Goal: Obtain resource: Download file/media

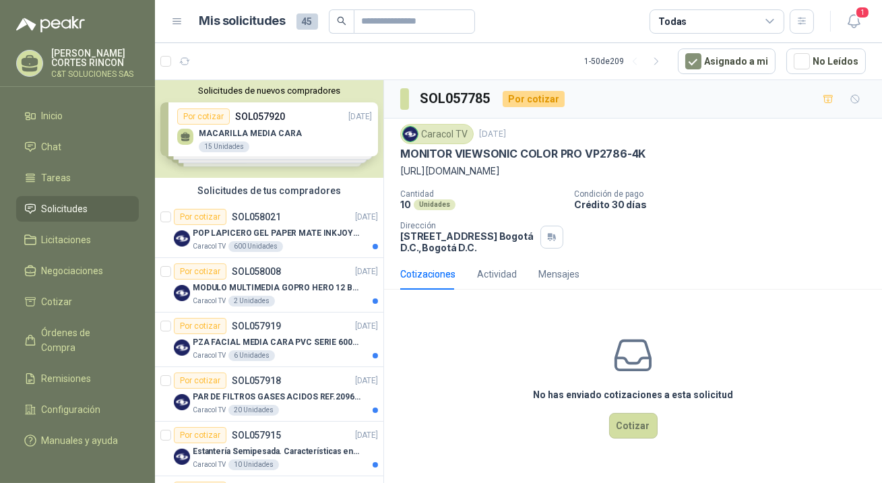
click at [54, 208] on span "Solicitudes" at bounding box center [65, 209] width 47 height 15
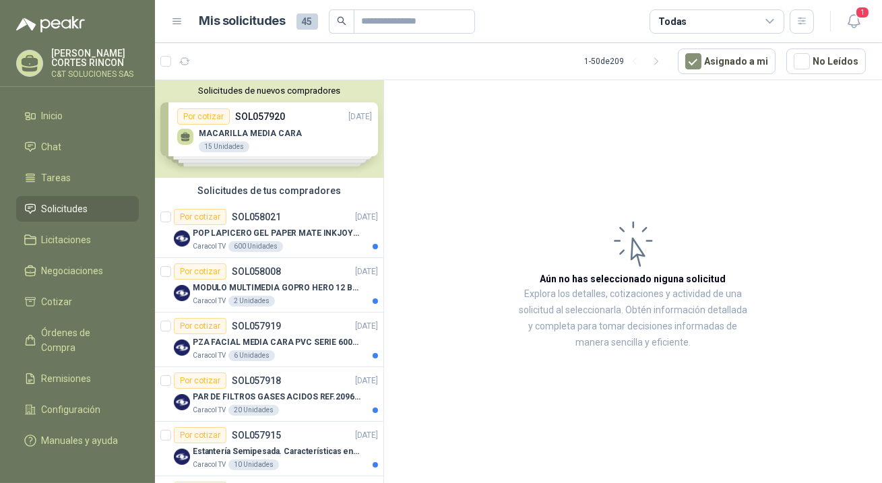
click at [79, 206] on span "Solicitudes" at bounding box center [65, 209] width 47 height 15
click at [208, 216] on div "Por cotizar" at bounding box center [200, 217] width 53 height 16
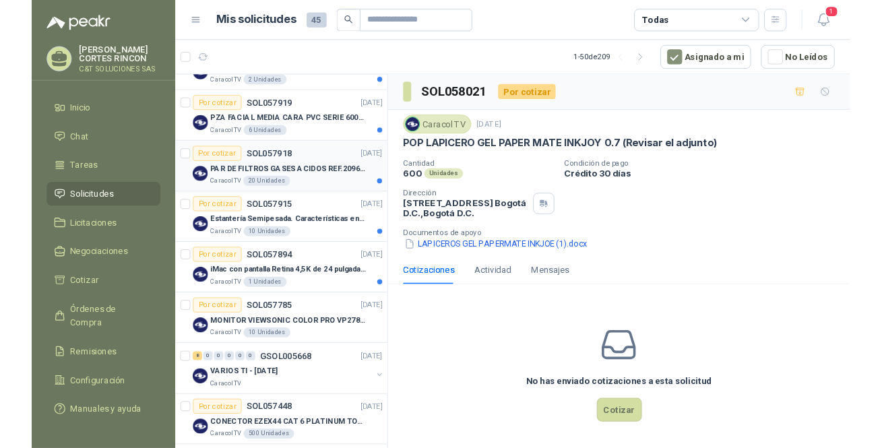
scroll to position [245, 0]
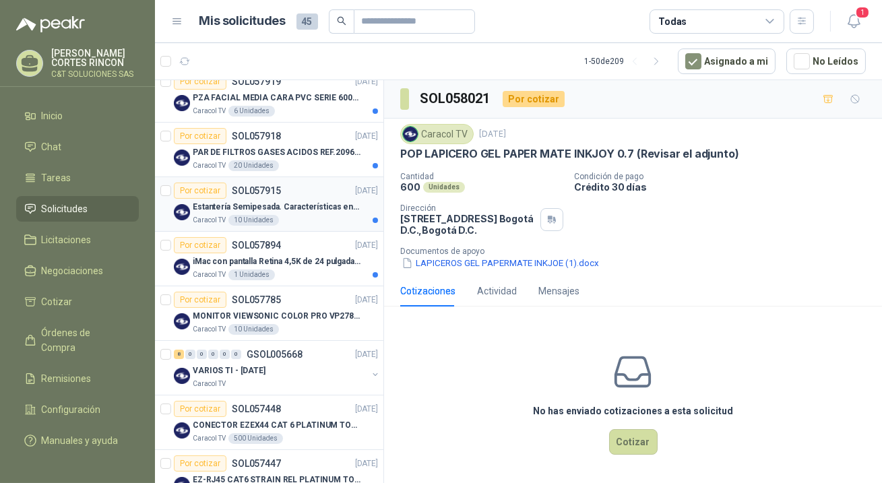
click at [204, 189] on div "Por cotizar" at bounding box center [200, 191] width 53 height 16
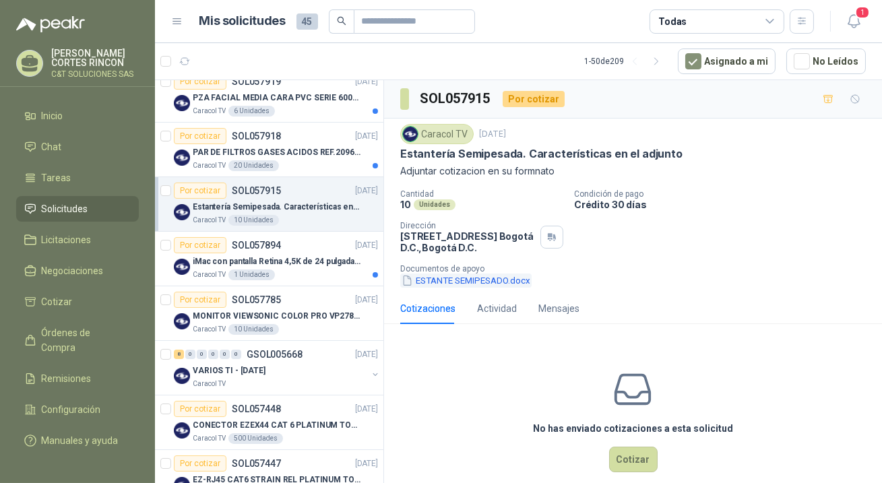
click at [441, 281] on button "ESTANTE SEMIPESADO.docx" at bounding box center [465, 281] width 131 height 14
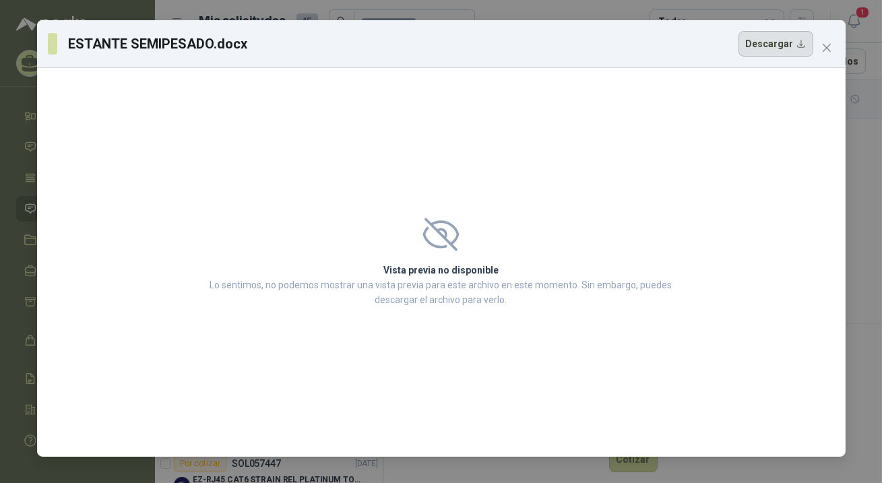
click at [782, 37] on button "Descargar" at bounding box center [776, 44] width 75 height 26
